Goal: Information Seeking & Learning: Learn about a topic

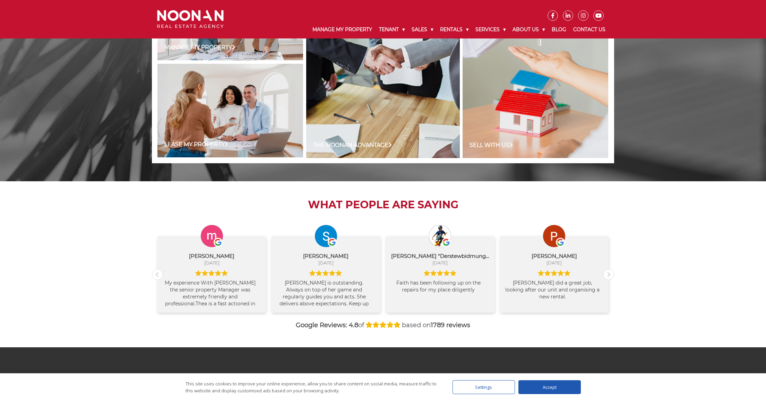
scroll to position [622, 0]
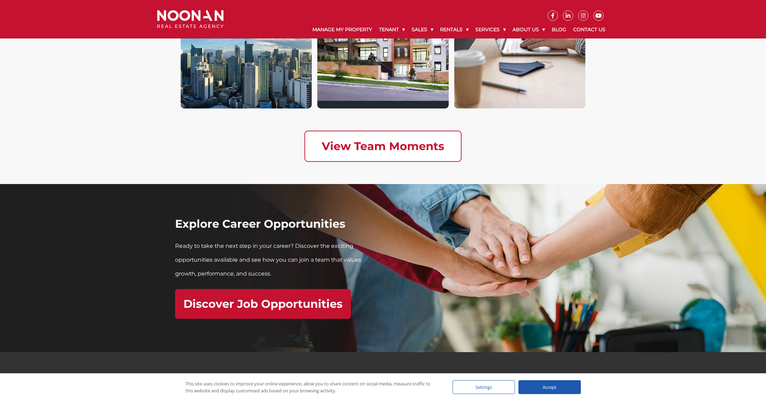
scroll to position [1962, 0]
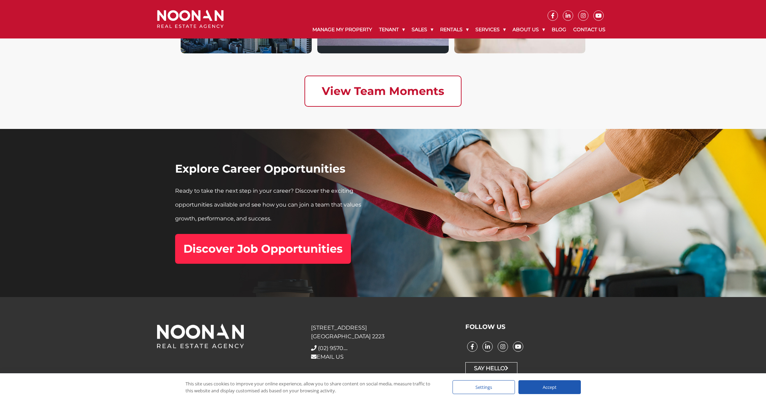
click at [260, 241] on link "Discover Job Opportunities" at bounding box center [263, 249] width 176 height 30
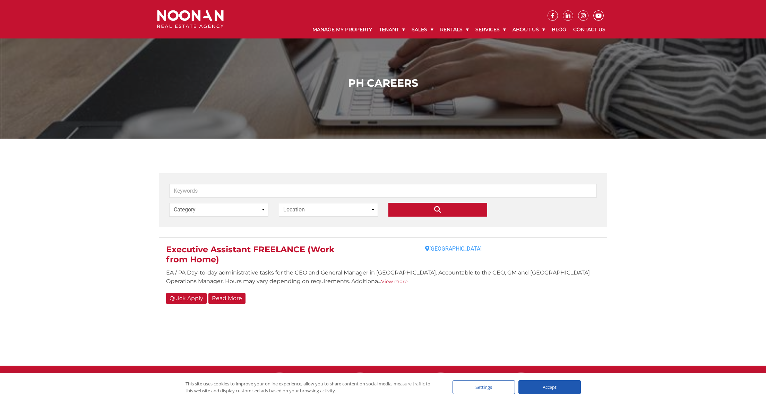
click at [381, 283] on link "View more" at bounding box center [394, 281] width 26 height 6
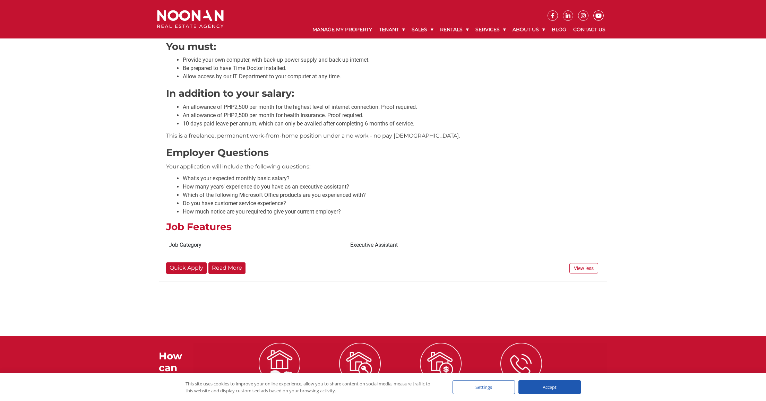
scroll to position [624, 0]
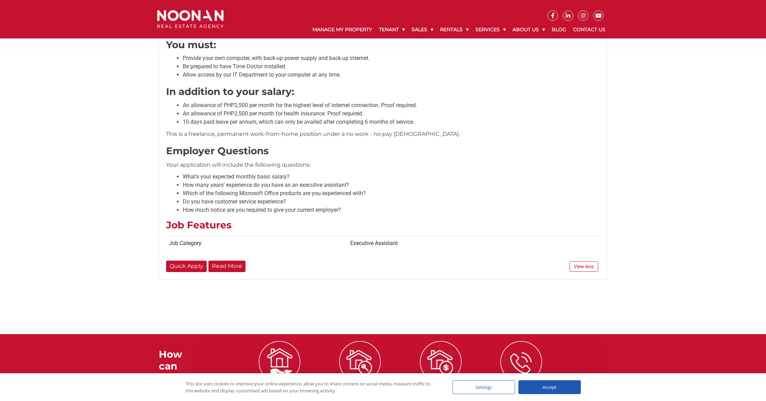
click at [551, 11] on link at bounding box center [552, 15] width 10 height 10
